Goal: Task Accomplishment & Management: Manage account settings

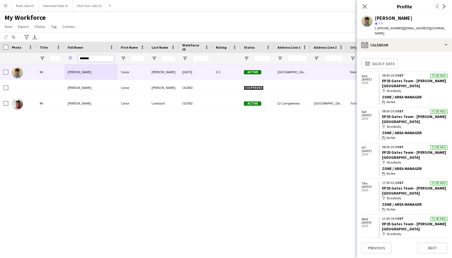
click at [92, 58] on input "*******" at bounding box center [96, 58] width 36 height 7
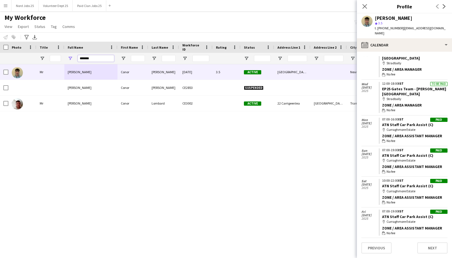
scroll to position [135, 0]
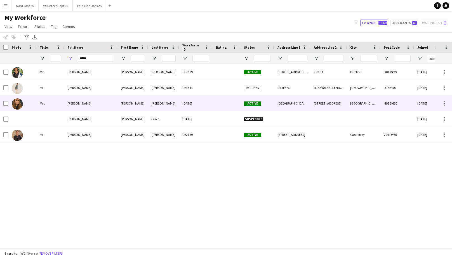
click at [93, 102] on div "[PERSON_NAME]" at bounding box center [90, 103] width 53 height 15
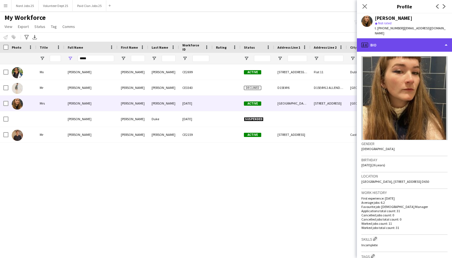
click at [391, 42] on div "profile Bio" at bounding box center [404, 44] width 95 height 13
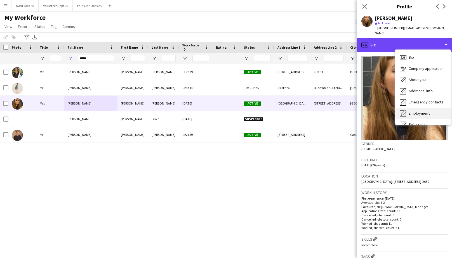
scroll to position [52, 0]
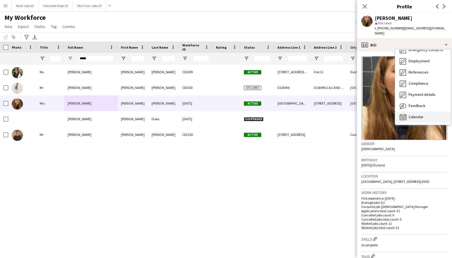
click at [418, 114] on span "Calendar" at bounding box center [416, 116] width 15 height 5
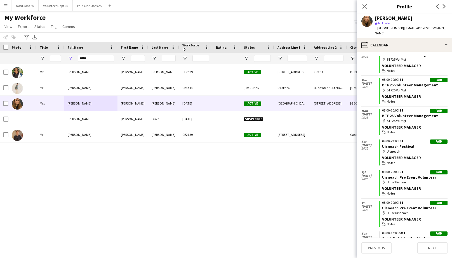
scroll to position [0, 0]
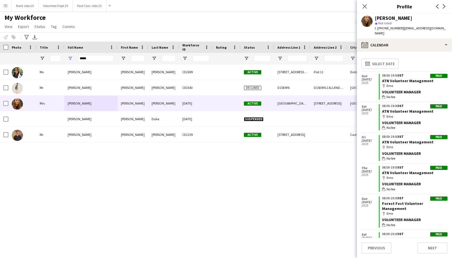
click at [408, 61] on div "calendar-full Select date" at bounding box center [405, 63] width 86 height 15
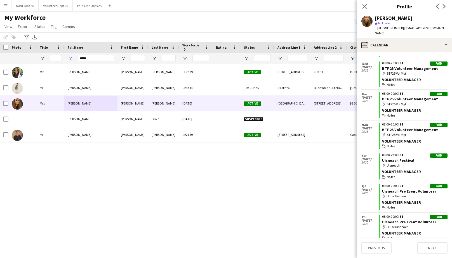
scroll to position [812, 0]
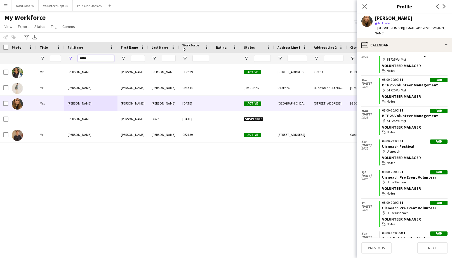
click at [90, 57] on input "*****" at bounding box center [96, 58] width 36 height 7
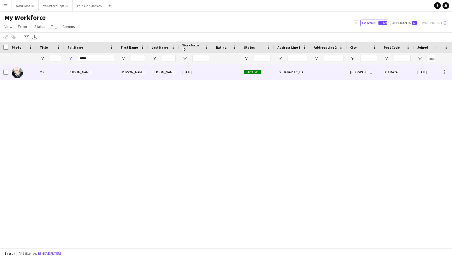
click at [93, 74] on div "[PERSON_NAME]" at bounding box center [90, 71] width 53 height 15
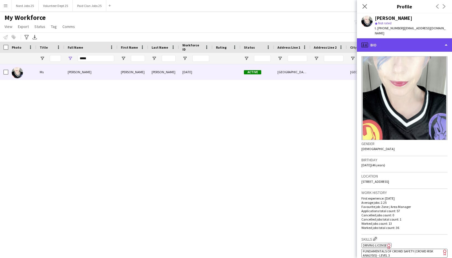
click at [399, 41] on div "profile Bio" at bounding box center [404, 44] width 95 height 13
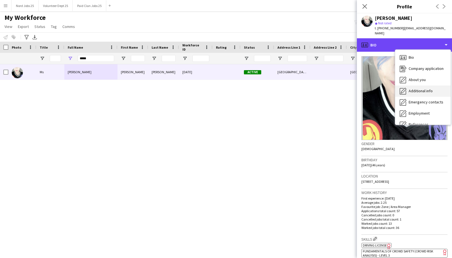
scroll to position [52, 0]
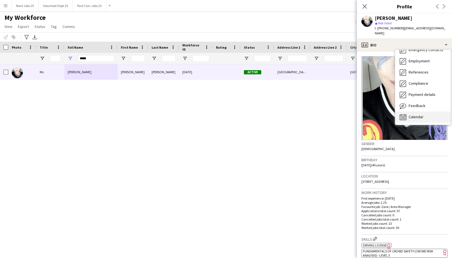
click at [416, 114] on span "Calendar" at bounding box center [416, 116] width 15 height 5
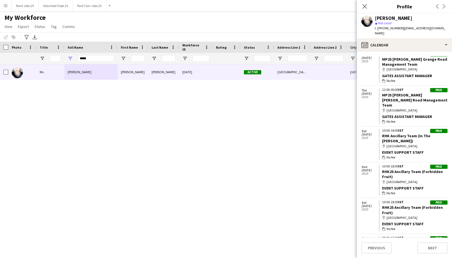
scroll to position [550, 0]
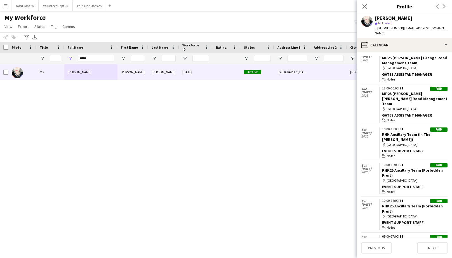
click at [409, 10] on h3 "Profile" at bounding box center [404, 6] width 95 height 7
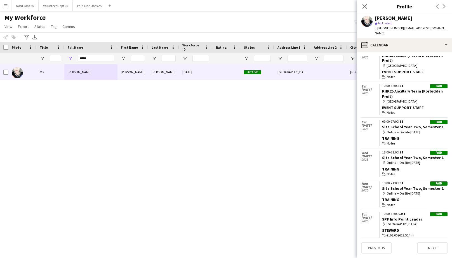
scroll to position [666, 0]
click at [95, 58] on input "*****" at bounding box center [96, 58] width 36 height 7
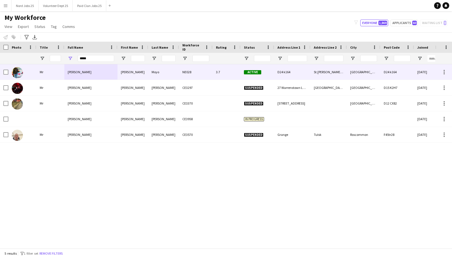
click at [100, 74] on div "[PERSON_NAME]" at bounding box center [90, 71] width 53 height 15
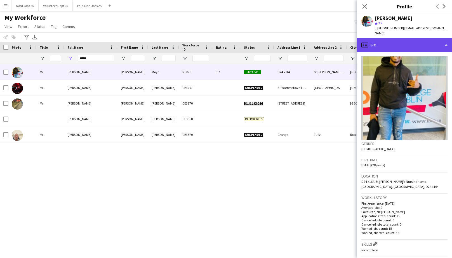
click at [404, 41] on div "profile Bio" at bounding box center [404, 44] width 95 height 13
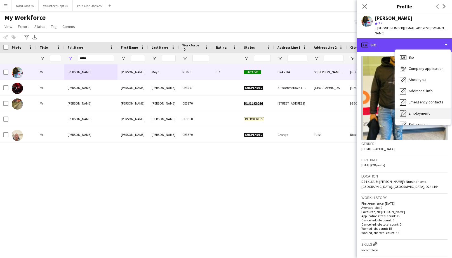
scroll to position [52, 0]
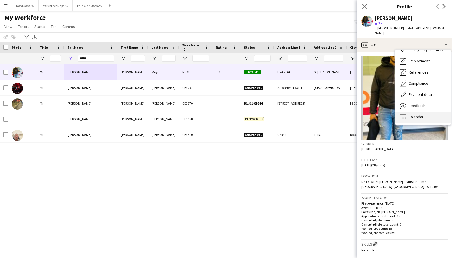
click at [423, 114] on span "Calendar" at bounding box center [416, 116] width 15 height 5
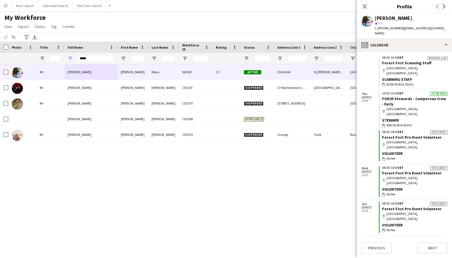
scroll to position [857, 0]
click at [410, 188] on div "Volunteer" at bounding box center [414, 190] width 65 height 5
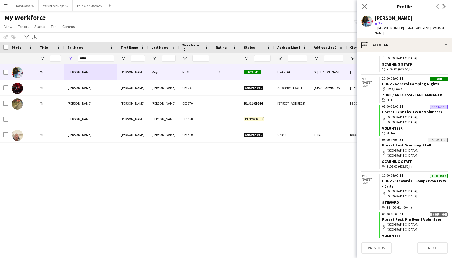
scroll to position [772, 0]
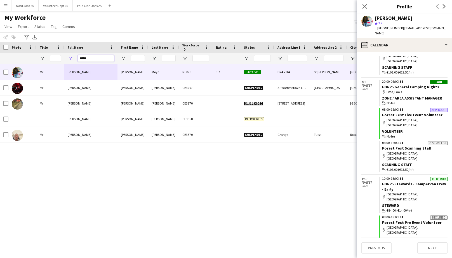
click at [97, 61] on input "*****" at bounding box center [96, 58] width 36 height 7
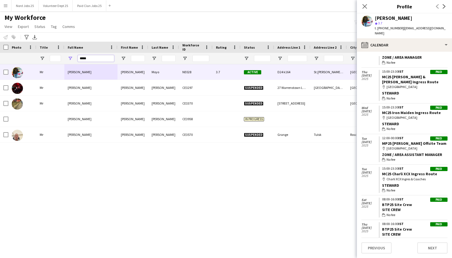
scroll to position [1382, 0]
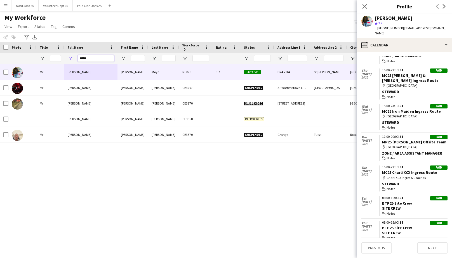
click at [94, 57] on input "*****" at bounding box center [96, 58] width 36 height 7
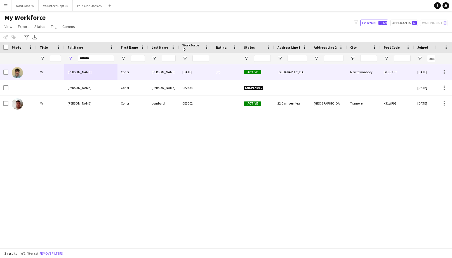
click at [91, 73] on div "[PERSON_NAME]" at bounding box center [90, 71] width 53 height 15
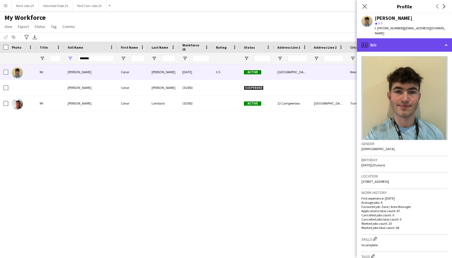
click at [412, 40] on div "profile Bio" at bounding box center [404, 44] width 95 height 13
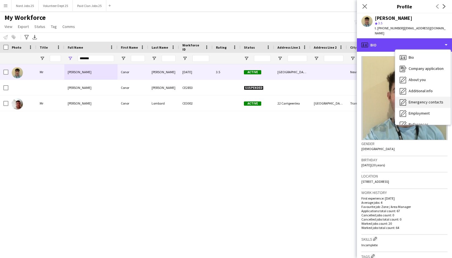
scroll to position [52, 0]
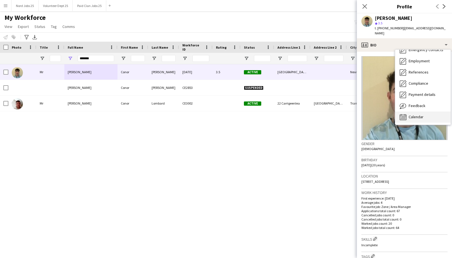
click at [421, 112] on div "Calendar Calendar" at bounding box center [422, 117] width 55 height 11
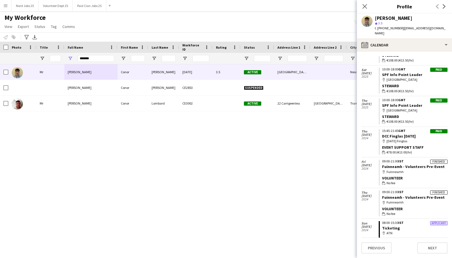
scroll to position [1303, 0]
click at [94, 58] on input "*******" at bounding box center [96, 58] width 36 height 7
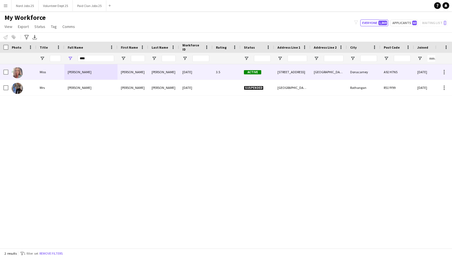
click at [99, 70] on div "[PERSON_NAME]" at bounding box center [90, 71] width 53 height 15
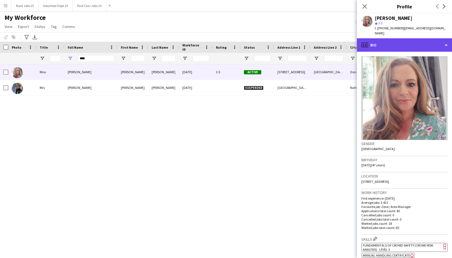
click at [393, 42] on div "profile Bio" at bounding box center [404, 44] width 95 height 13
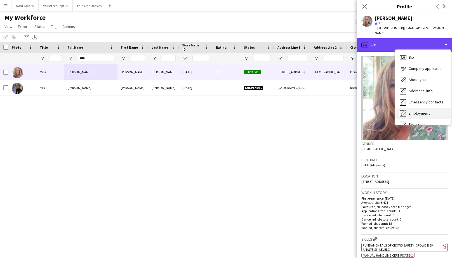
scroll to position [52, 0]
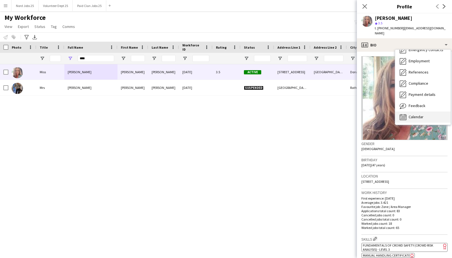
click at [417, 114] on span "Calendar" at bounding box center [416, 116] width 15 height 5
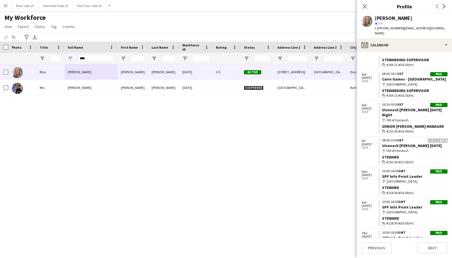
scroll to position [1091, 0]
click at [93, 57] on input "****" at bounding box center [96, 58] width 36 height 7
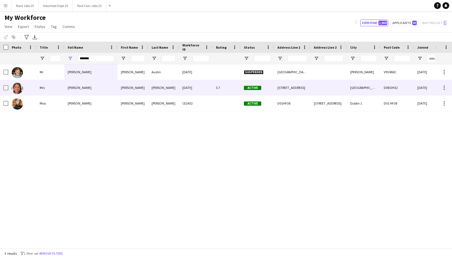
click at [100, 90] on div "[PERSON_NAME]" at bounding box center [90, 87] width 53 height 15
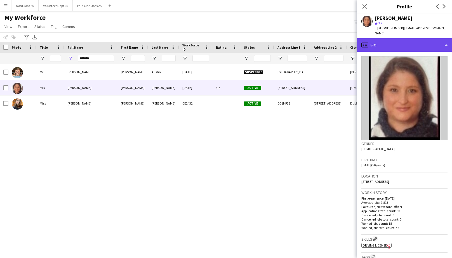
click at [381, 39] on div "profile Bio" at bounding box center [404, 44] width 95 height 13
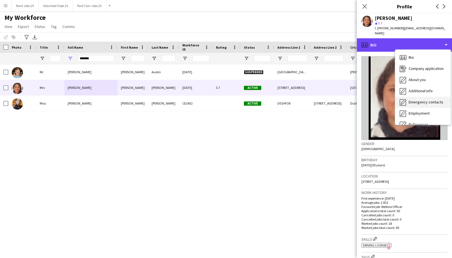
scroll to position [52, 0]
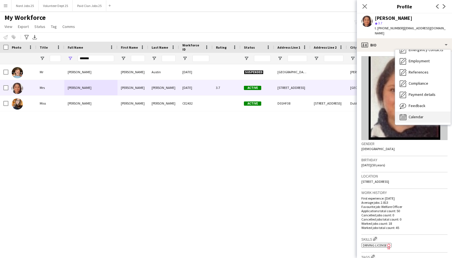
click at [411, 114] on span "Calendar" at bounding box center [416, 116] width 15 height 5
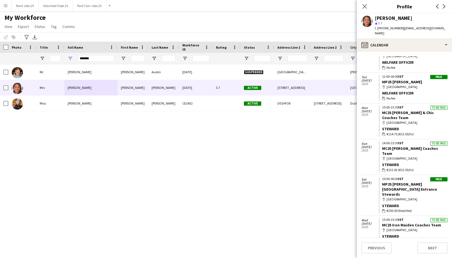
scroll to position [686, 0]
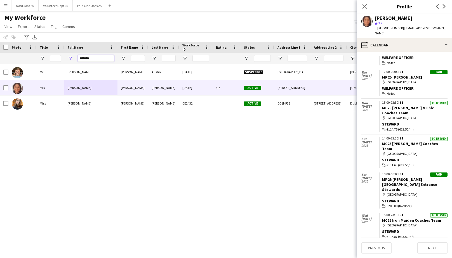
click at [80, 60] on input "*******" at bounding box center [96, 58] width 36 height 7
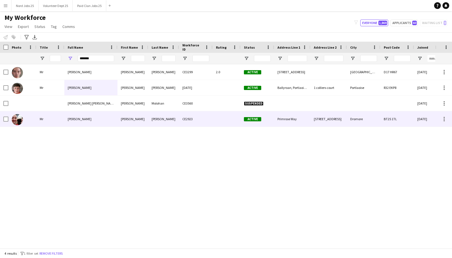
click at [102, 118] on div "[PERSON_NAME]" at bounding box center [90, 118] width 53 height 15
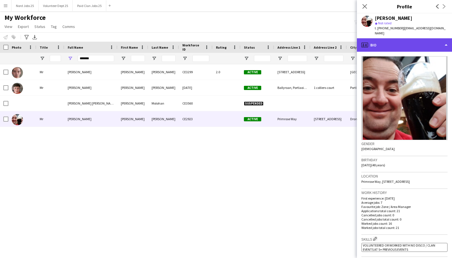
click at [372, 47] on div "profile Bio" at bounding box center [404, 44] width 95 height 13
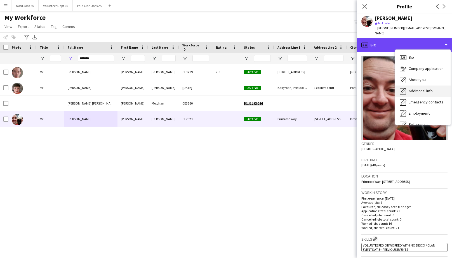
scroll to position [52, 0]
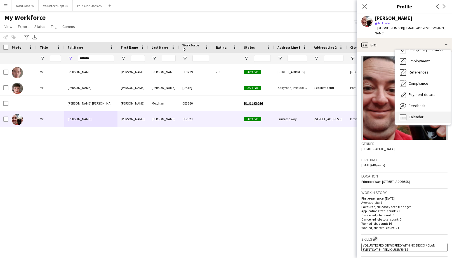
click at [409, 114] on span "Calendar" at bounding box center [416, 116] width 15 height 5
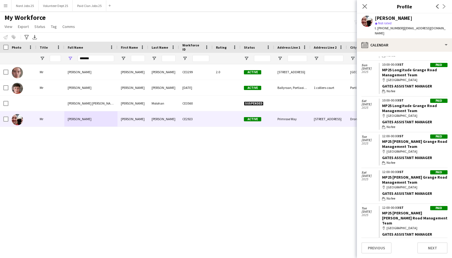
scroll to position [503, 0]
click at [86, 57] on input "*******" at bounding box center [96, 58] width 36 height 7
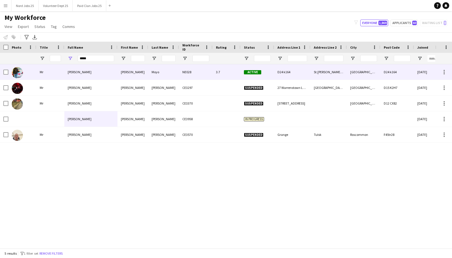
click at [108, 77] on div "[PERSON_NAME]" at bounding box center [90, 71] width 53 height 15
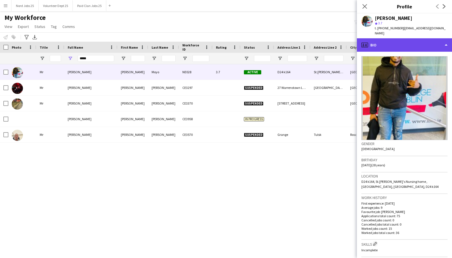
click at [405, 44] on div "profile Bio" at bounding box center [404, 44] width 95 height 13
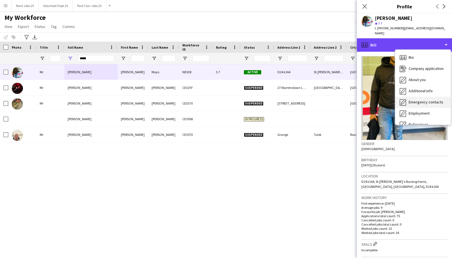
scroll to position [52, 0]
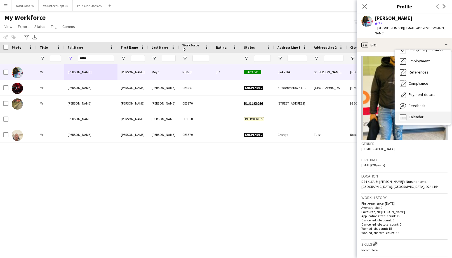
click at [415, 114] on span "Calendar" at bounding box center [416, 116] width 15 height 5
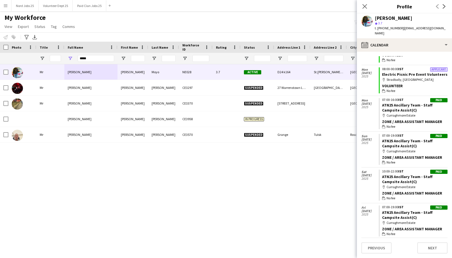
scroll to position [284, 0]
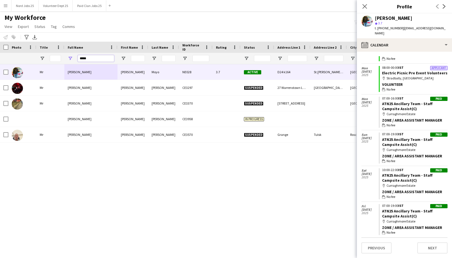
click at [89, 58] on input "*****" at bounding box center [96, 58] width 36 height 7
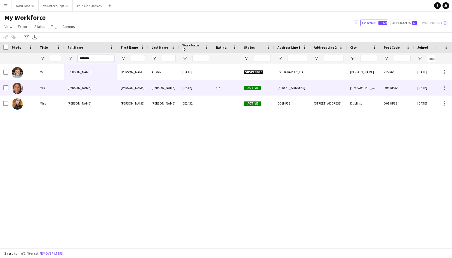
type input "*******"
click at [98, 88] on div "[PERSON_NAME]" at bounding box center [90, 87] width 53 height 15
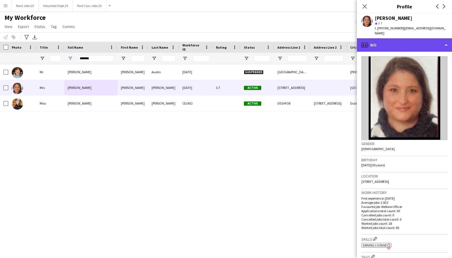
click at [393, 41] on div "profile Bio" at bounding box center [404, 44] width 95 height 13
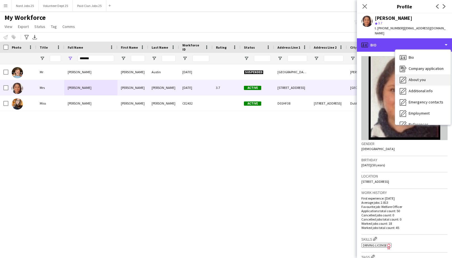
scroll to position [52, 0]
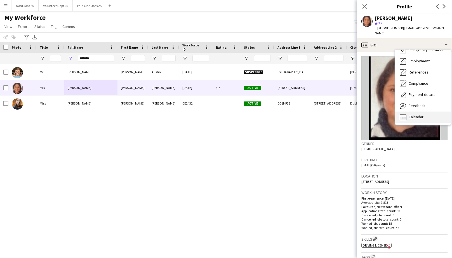
click at [410, 114] on span "Calendar" at bounding box center [416, 116] width 15 height 5
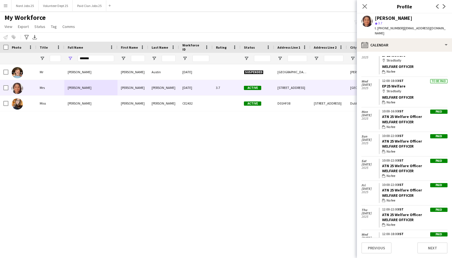
scroll to position [147, 0]
